Goal: Navigation & Orientation: Find specific page/section

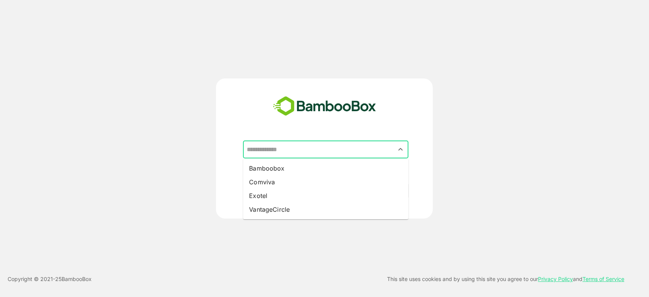
click at [290, 146] on input "text" at bounding box center [326, 149] width 162 height 14
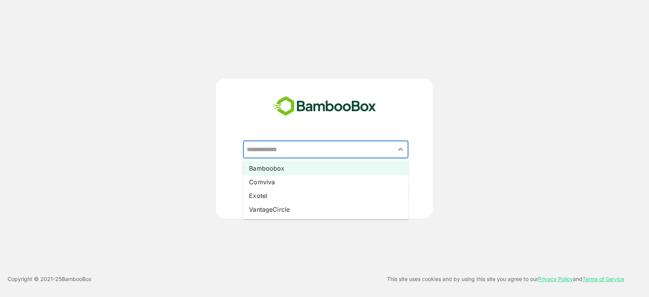
click at [279, 171] on li "Bamboobox" at bounding box center [325, 168] width 165 height 14
type input "*********"
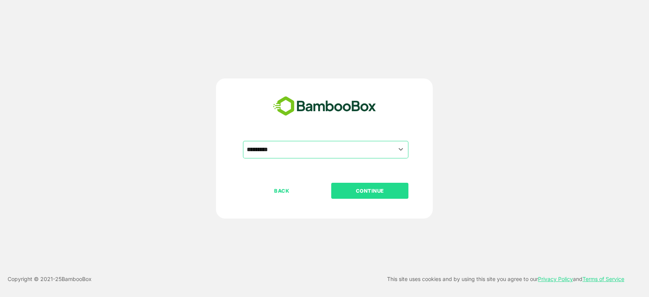
click at [355, 185] on button "CONTINUE" at bounding box center [369, 191] width 77 height 16
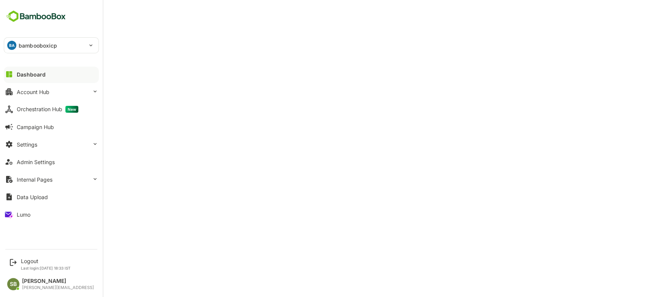
click at [28, 71] on div "Dashboard" at bounding box center [31, 74] width 29 height 6
click at [29, 256] on div "Logout Last login: Oct 9 18:33 IST" at bounding box center [52, 264] width 94 height 20
click at [27, 262] on div "Logout" at bounding box center [46, 260] width 50 height 6
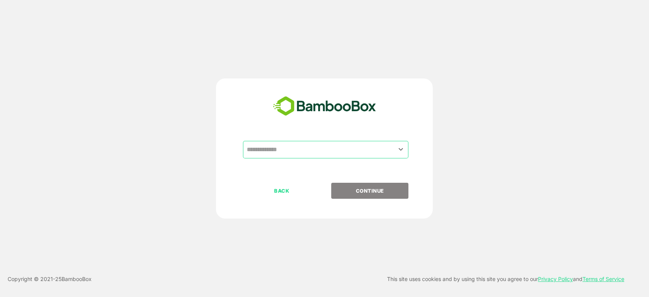
click at [373, 151] on input "text" at bounding box center [326, 149] width 162 height 14
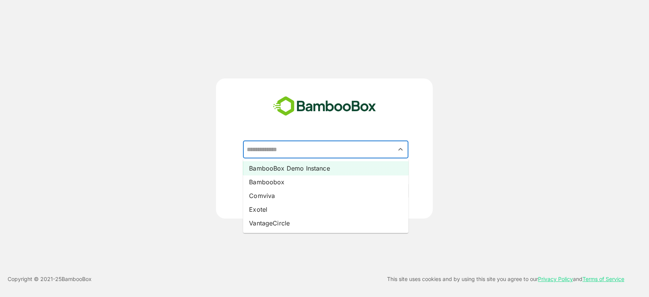
click at [297, 165] on li "BambooBox Demo Instance" at bounding box center [325, 168] width 165 height 14
type input "**********"
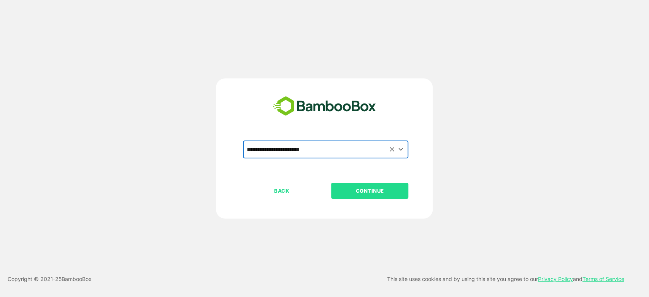
click at [390, 190] on p "CONTINUE" at bounding box center [370, 190] width 76 height 8
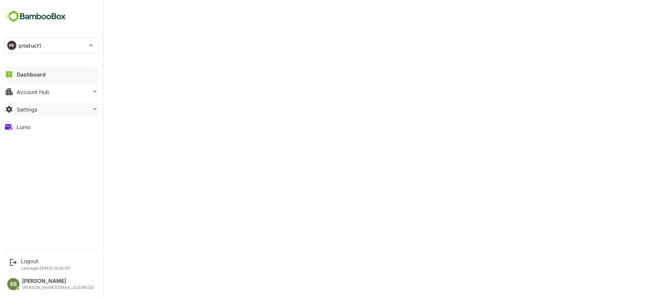
click at [90, 107] on button "Settings" at bounding box center [51, 109] width 95 height 15
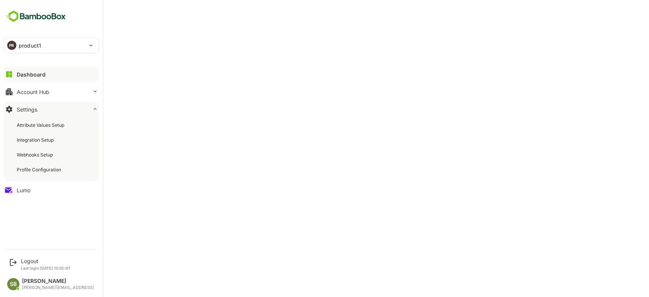
click at [91, 100] on div "Dashboard Account Hub Settings Attribute Values Setup Integration Setup Webhook…" at bounding box center [51, 131] width 103 height 133
click at [92, 95] on div at bounding box center [95, 91] width 6 height 7
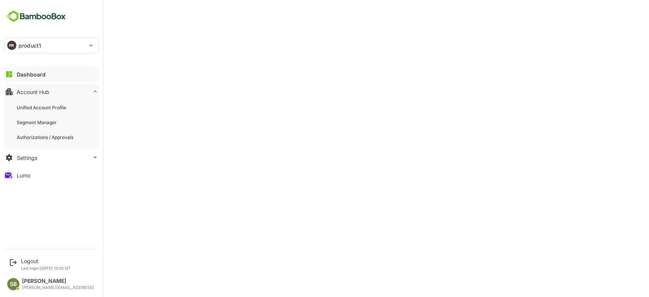
click at [83, 43] on div "PR product1" at bounding box center [46, 45] width 85 height 15
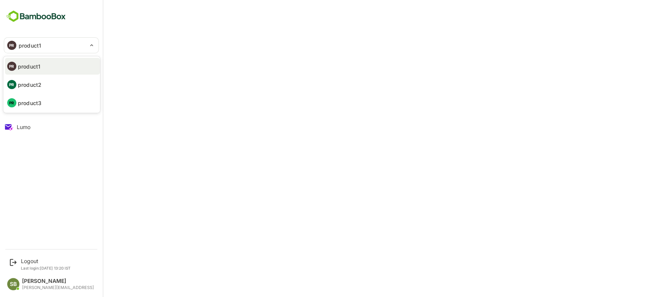
click at [59, 161] on div at bounding box center [324, 148] width 649 height 297
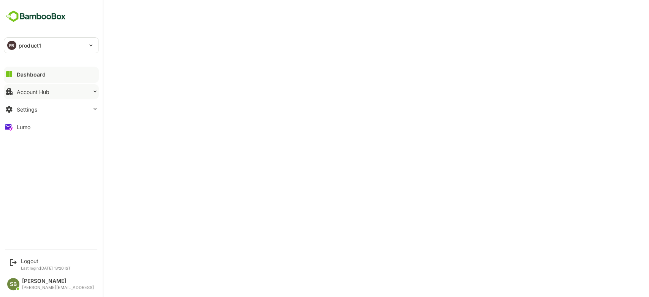
click at [71, 89] on button "Account Hub" at bounding box center [51, 91] width 95 height 15
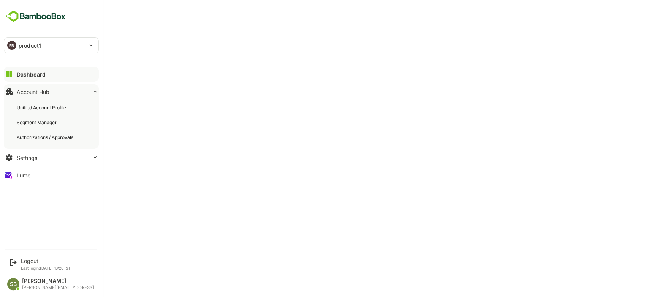
click at [60, 75] on button "Dashboard" at bounding box center [51, 74] width 95 height 15
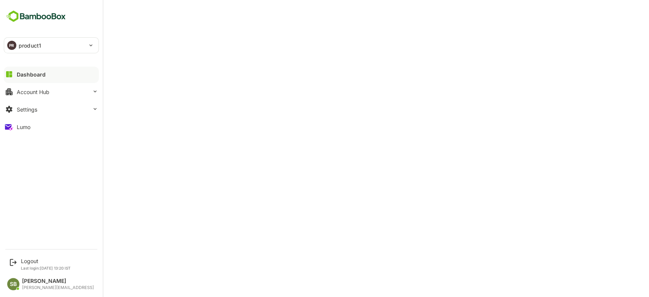
click at [52, 75] on button "Dashboard" at bounding box center [51, 74] width 95 height 15
click at [47, 106] on button "Settings" at bounding box center [51, 109] width 95 height 15
click at [52, 260] on div "Logout" at bounding box center [46, 260] width 50 height 6
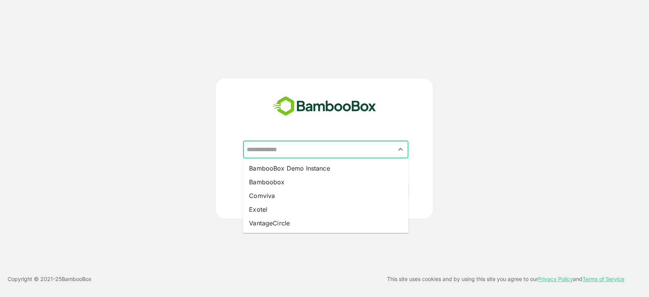
click at [313, 151] on input "text" at bounding box center [326, 149] width 162 height 14
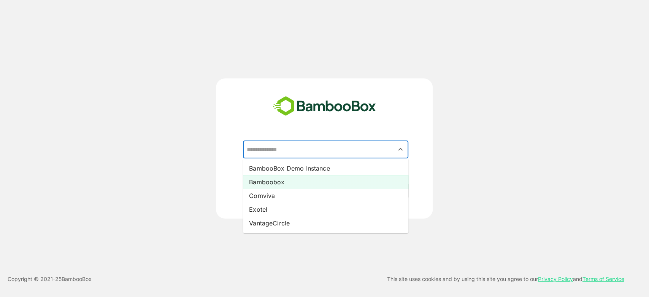
click at [292, 179] on li "Bamboobox" at bounding box center [325, 182] width 165 height 14
type input "*********"
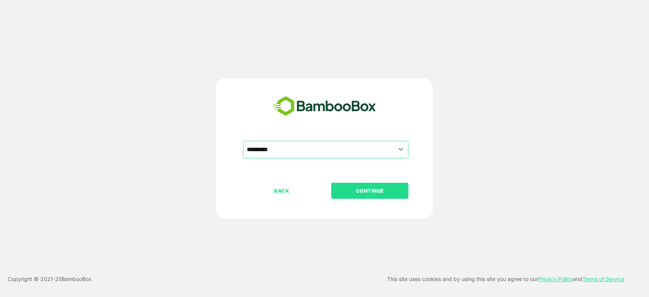
click at [362, 191] on p "CONTINUE" at bounding box center [370, 190] width 76 height 8
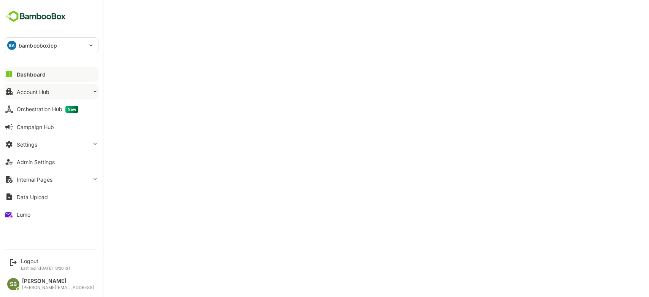
click at [43, 90] on div "Account Hub" at bounding box center [33, 92] width 33 height 6
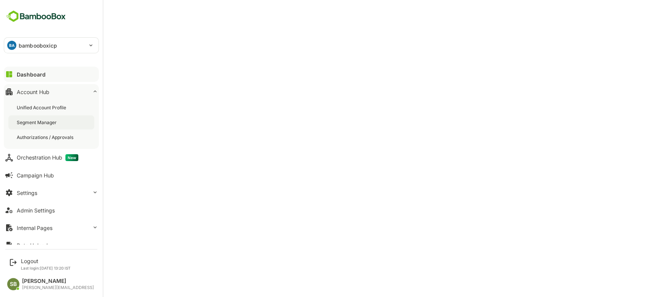
click at [48, 123] on div "Segment Manager" at bounding box center [37, 122] width 41 height 6
click at [51, 105] on div "Unified Account Profile" at bounding box center [42, 107] width 51 height 6
click at [41, 110] on div "Unified Account Profile" at bounding box center [43, 107] width 52 height 6
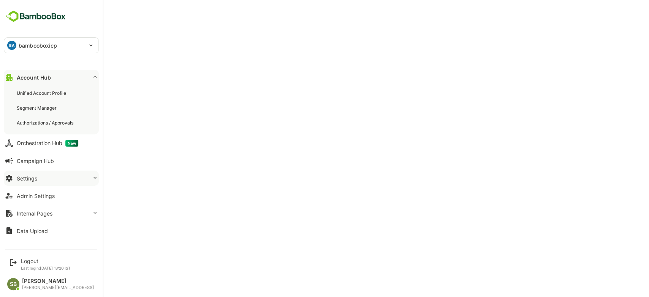
scroll to position [27, 0]
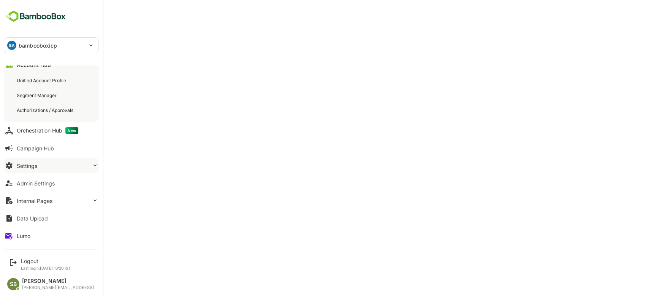
click at [92, 167] on icon at bounding box center [95, 165] width 6 height 6
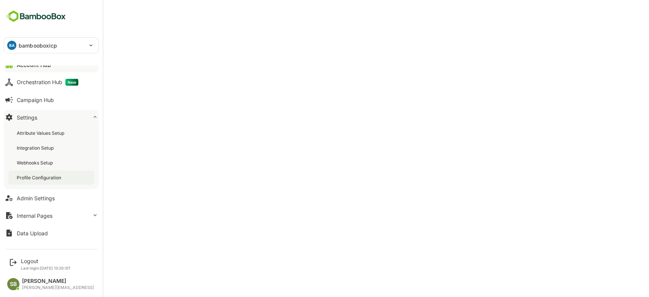
click at [58, 176] on div "Profile Configuration" at bounding box center [40, 177] width 46 height 6
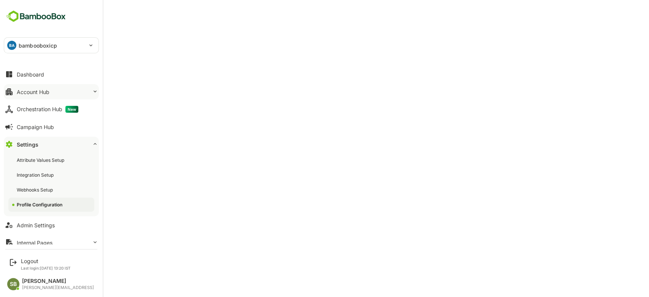
click at [53, 89] on button "Account Hub" at bounding box center [51, 91] width 95 height 15
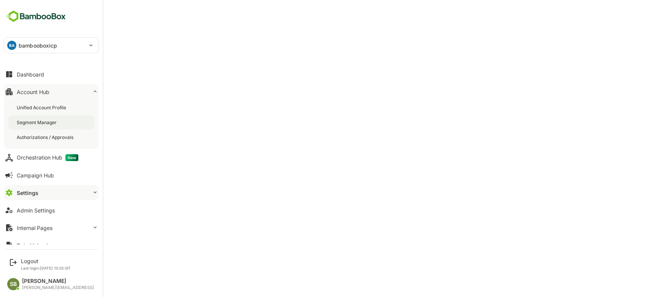
click at [44, 122] on div "Segment Manager" at bounding box center [37, 122] width 41 height 6
click at [42, 108] on div "Unified Account Profile" at bounding box center [42, 107] width 51 height 6
click at [39, 76] on div "Dashboard" at bounding box center [30, 74] width 27 height 6
